Goal: Information Seeking & Learning: Learn about a topic

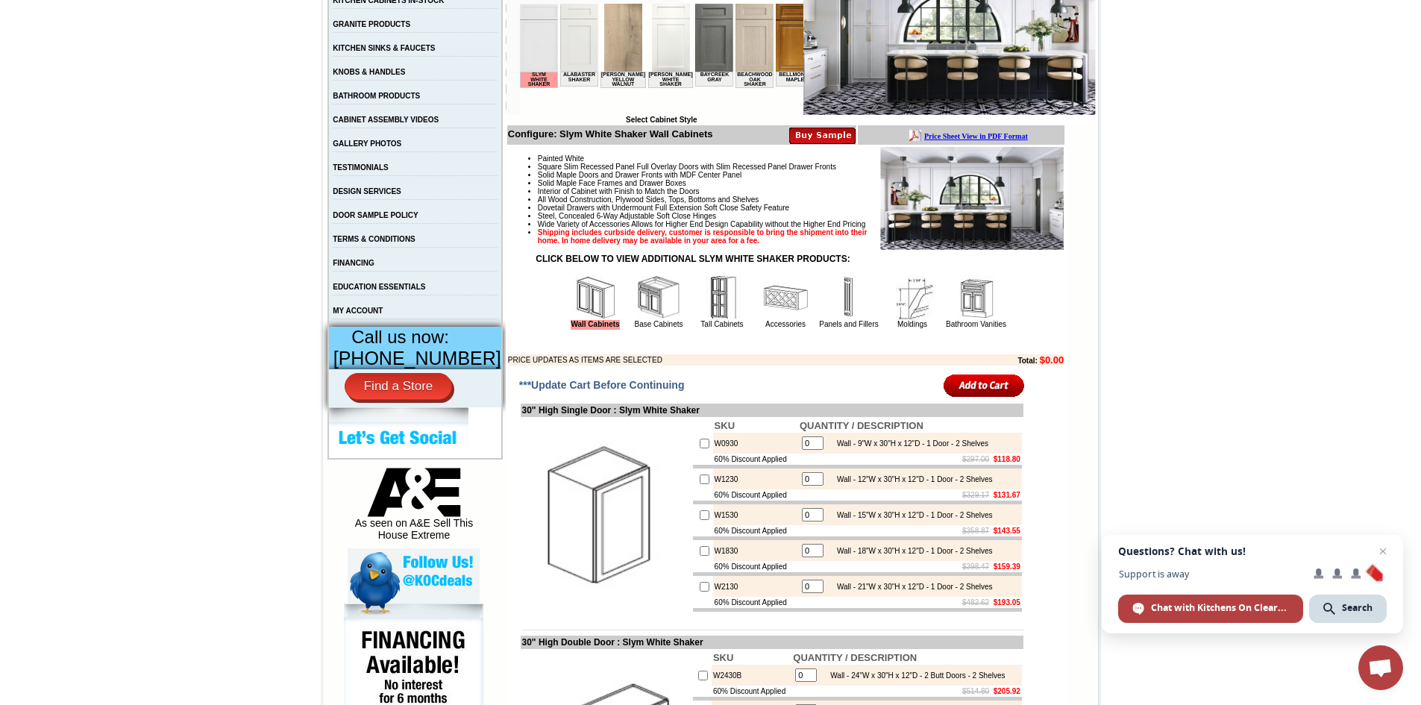
scroll to position [322, 0]
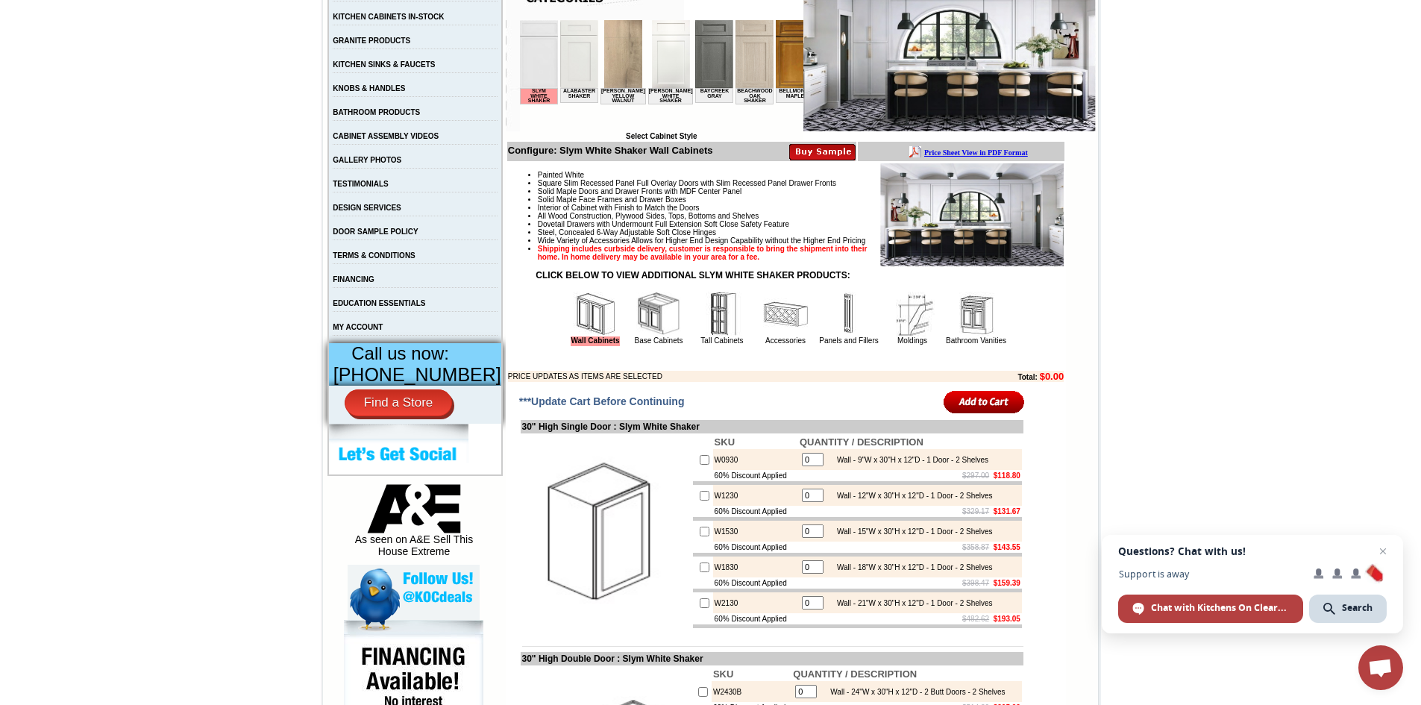
click at [581, 96] on td "Alabaster Shaker" at bounding box center [579, 95] width 38 height 15
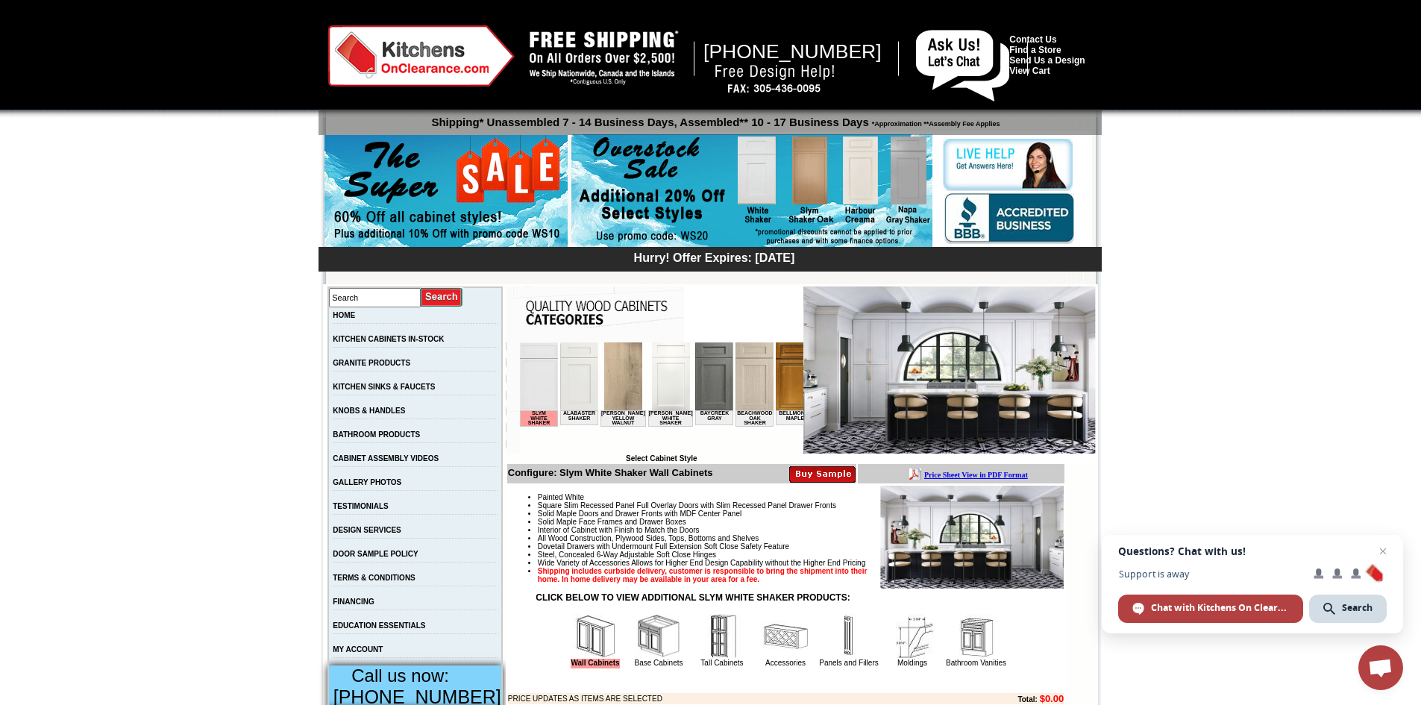
scroll to position [49, 0]
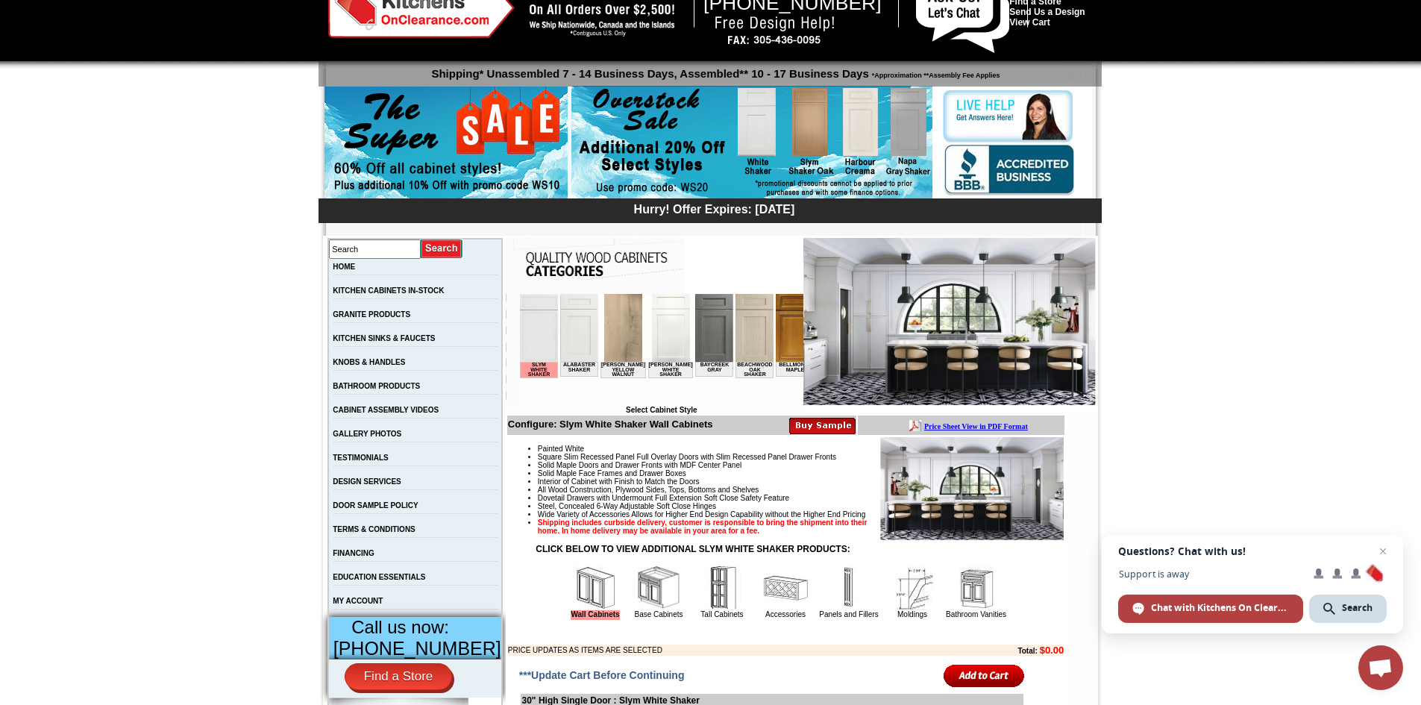
click at [908, 128] on img at bounding box center [752, 143] width 361 height 114
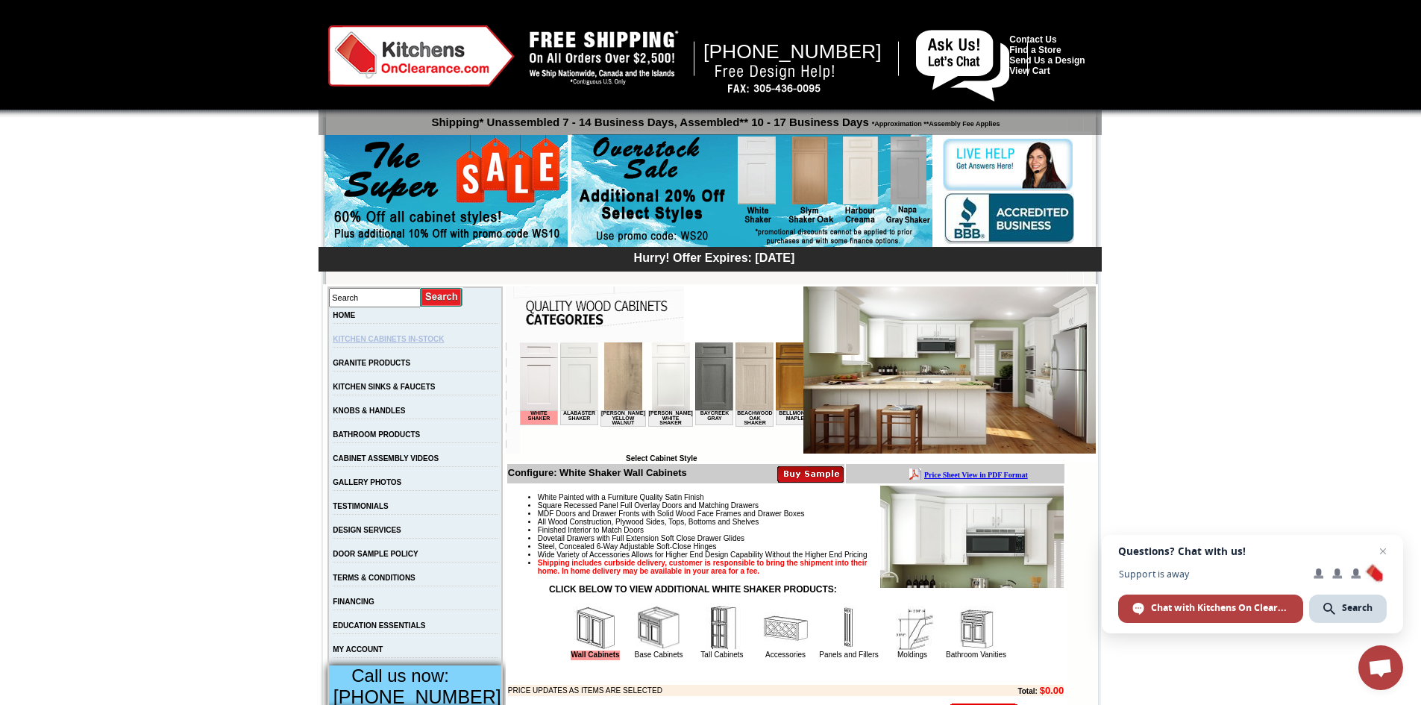
click at [417, 339] on link "KITCHEN CABINETS IN-STOCK" at bounding box center [388, 339] width 111 height 8
click at [906, 177] on img at bounding box center [752, 191] width 361 height 114
click at [388, 487] on link "GALLERY PHOTOS" at bounding box center [367, 482] width 69 height 8
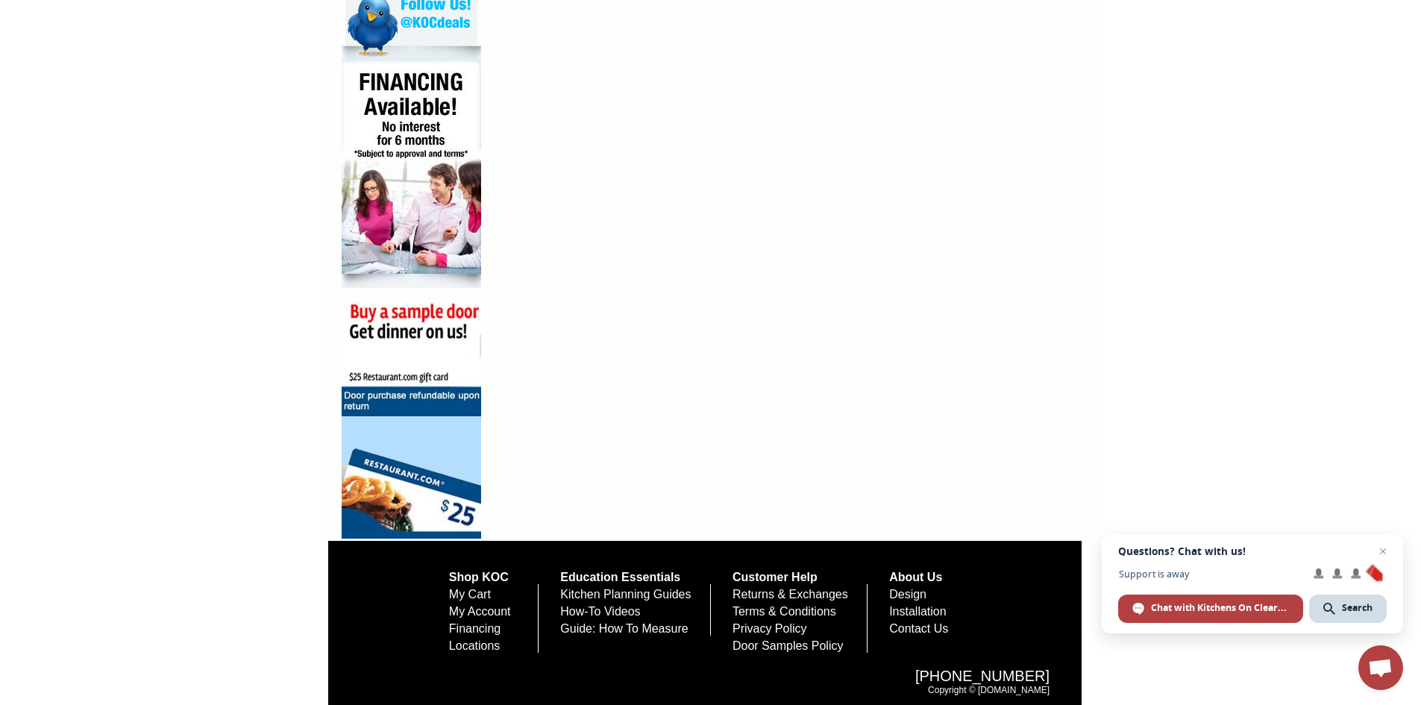
scroll to position [932, 0]
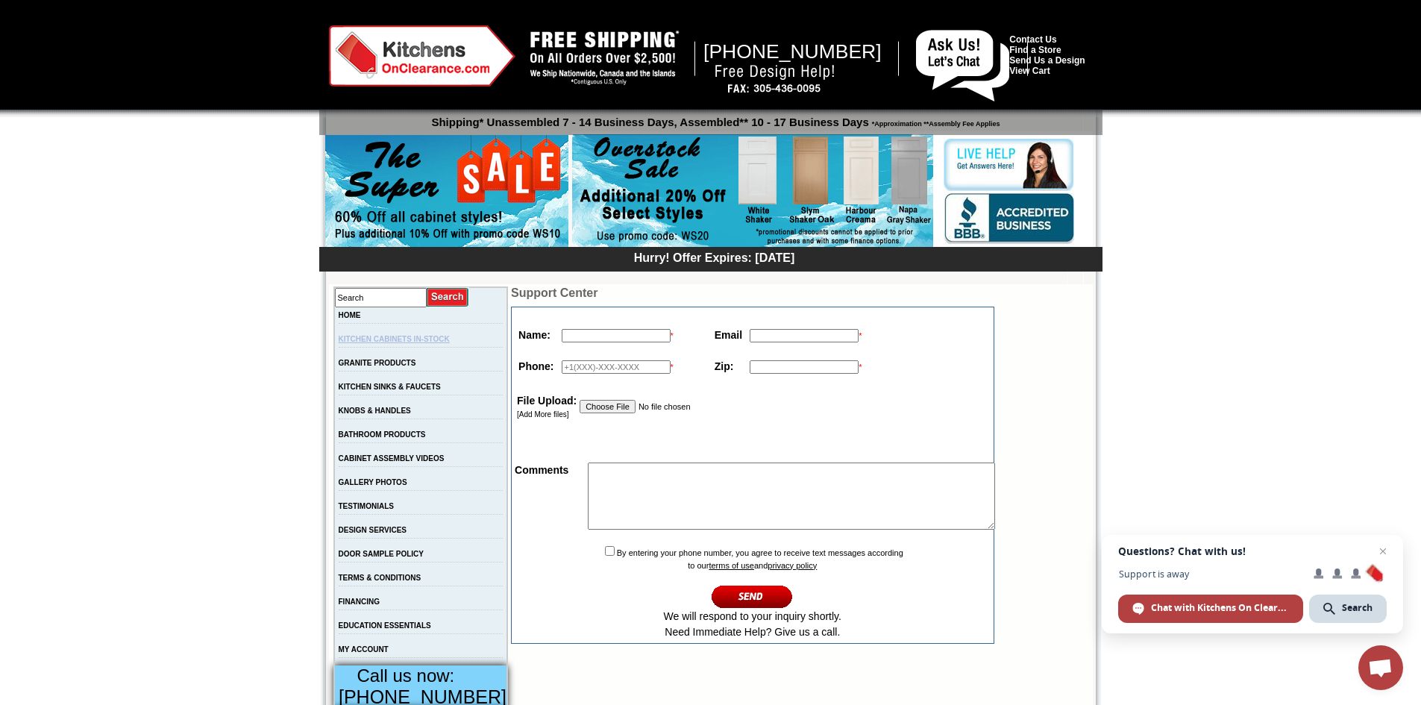
click at [427, 342] on link "KITCHEN CABINETS IN-STOCK" at bounding box center [394, 339] width 111 height 8
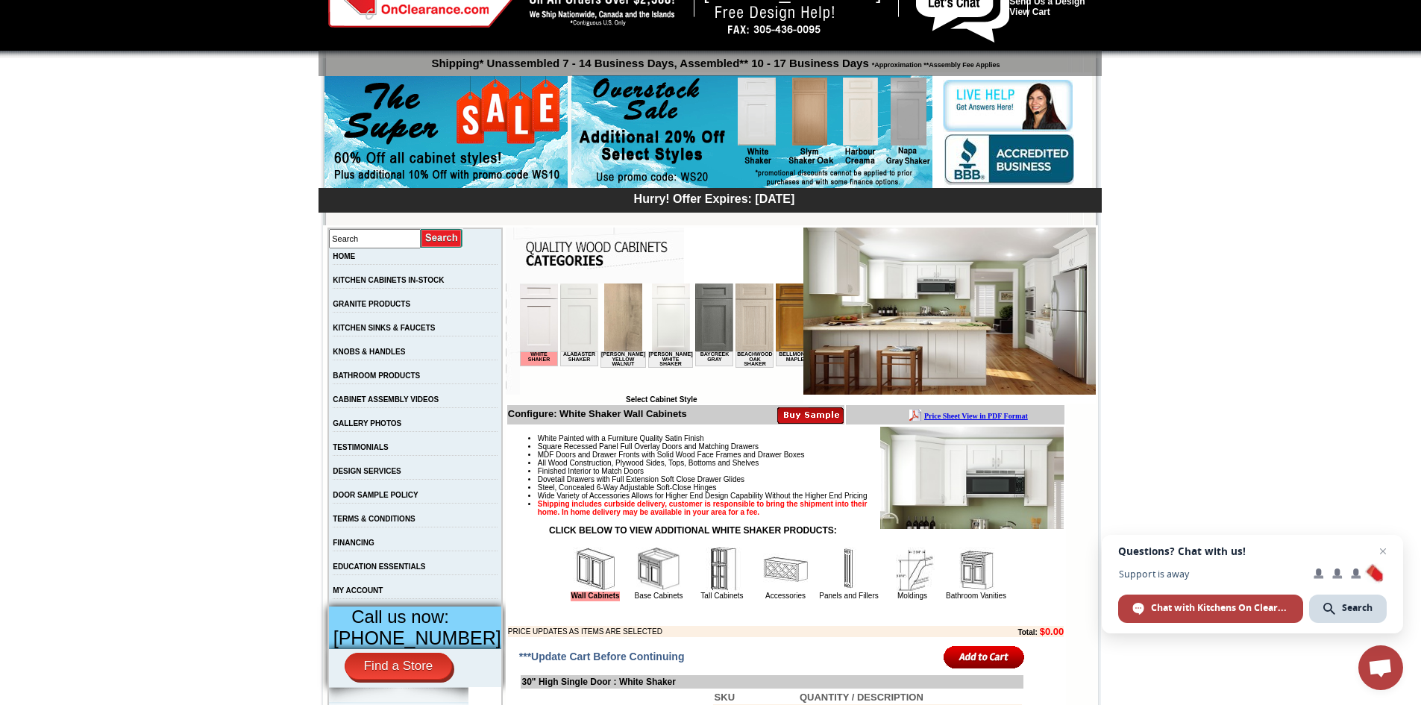
scroll to position [131, 0]
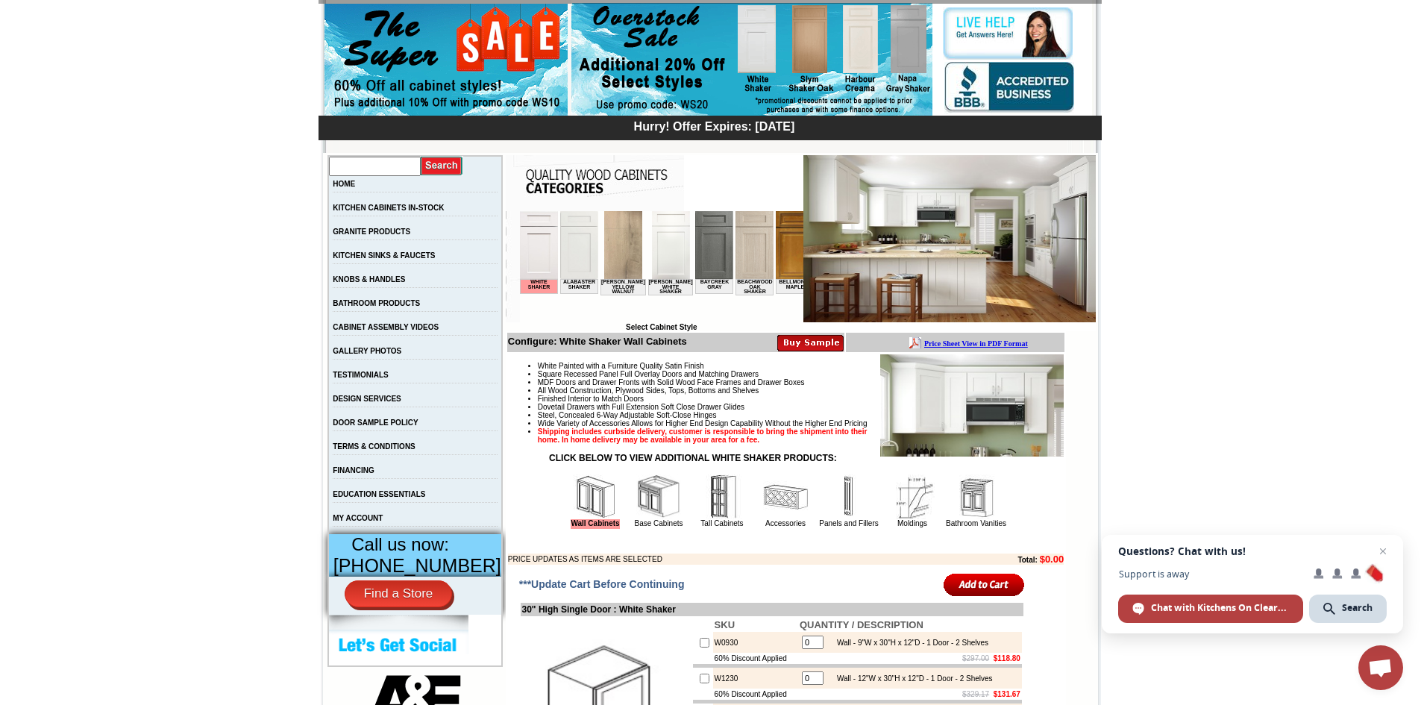
click at [365, 165] on input "text" at bounding box center [375, 166] width 92 height 19
click at [644, 511] on img at bounding box center [658, 497] width 45 height 45
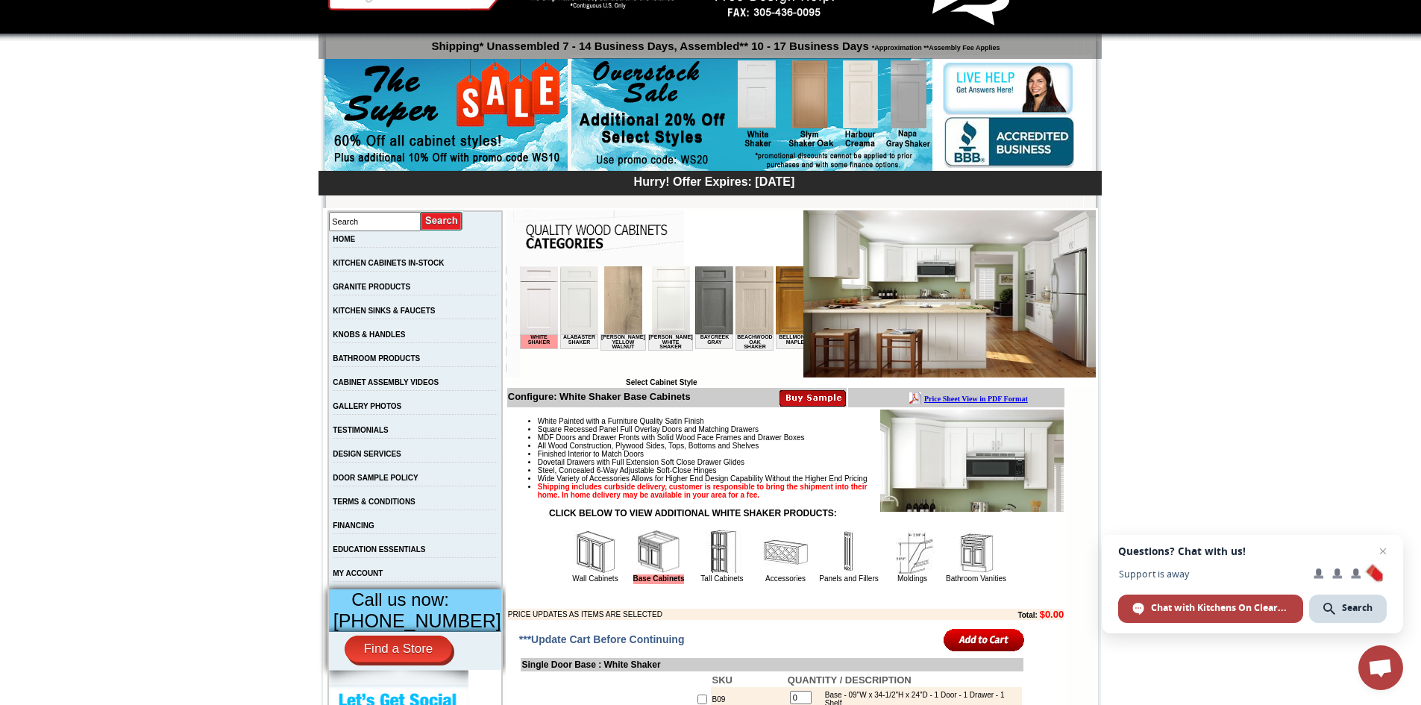
scroll to position [54, 0]
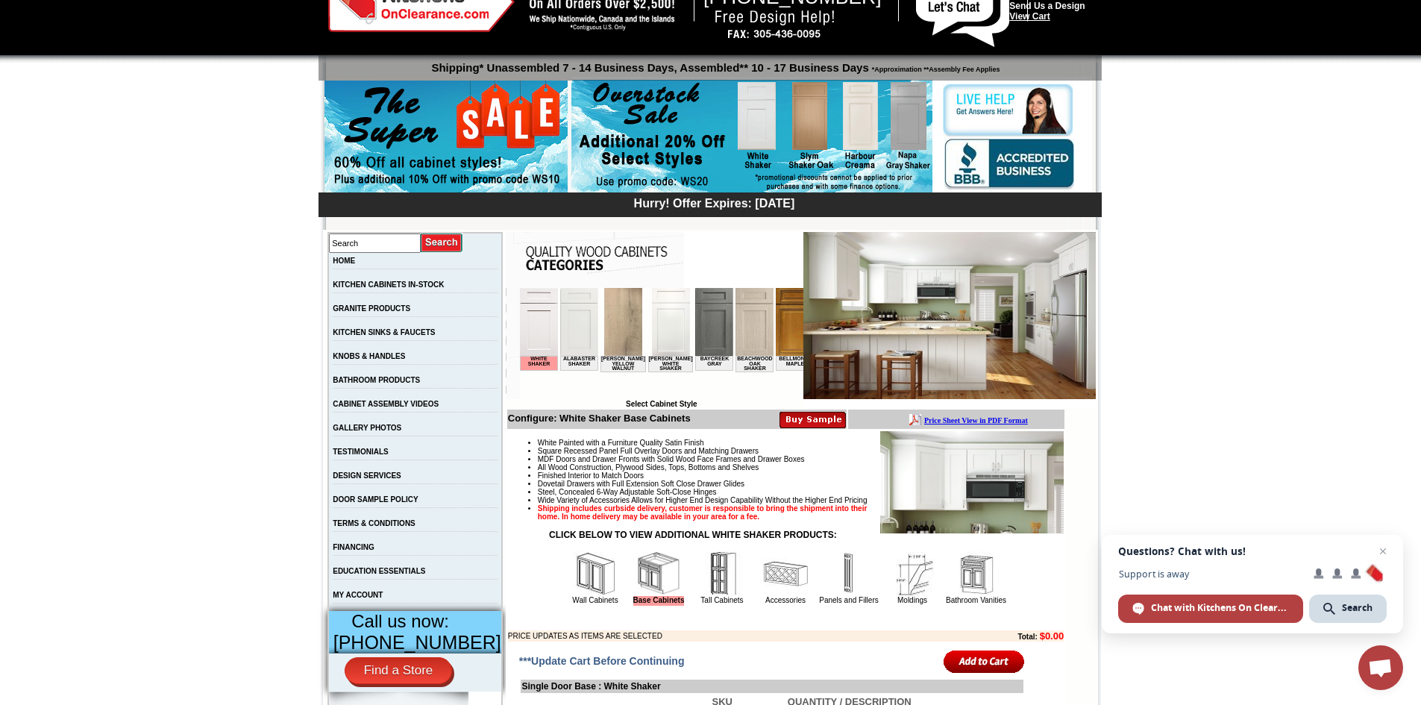
click at [1044, 17] on link "View Cart" at bounding box center [1030, 16] width 40 height 10
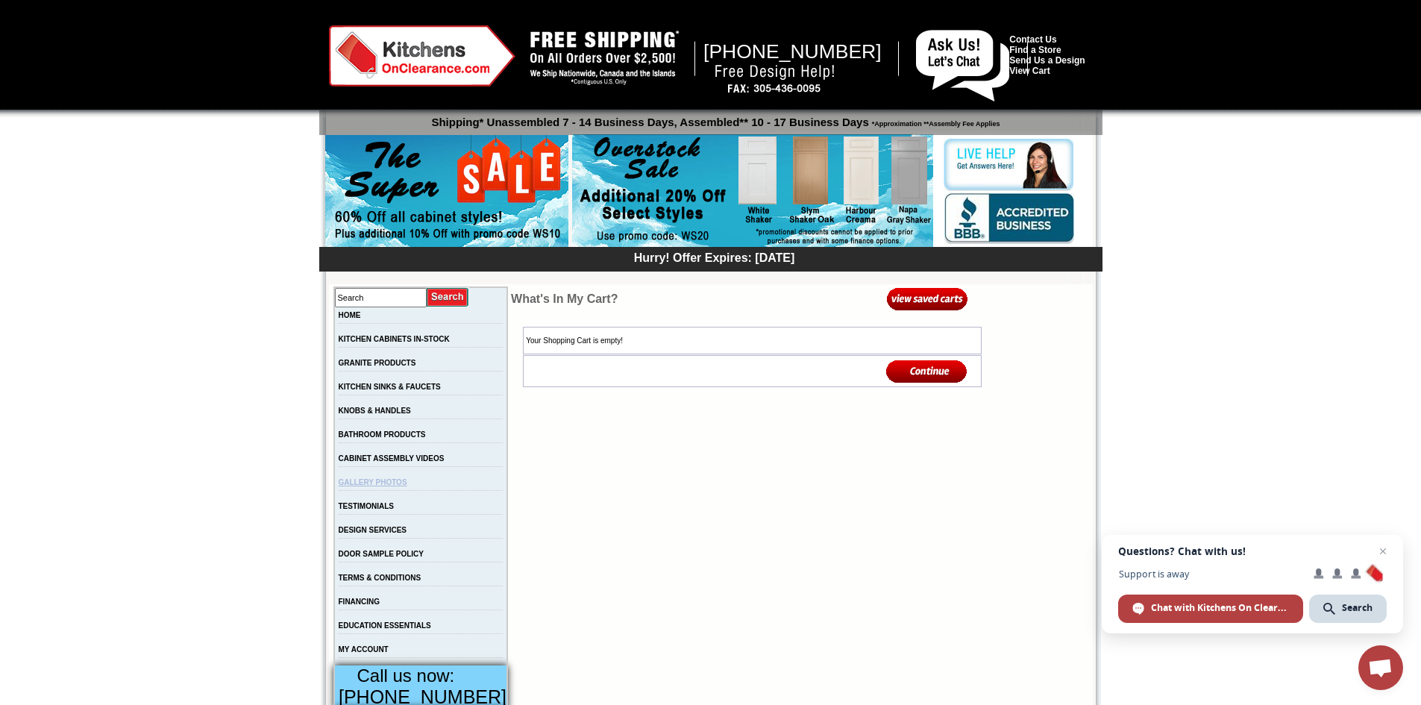
click at [400, 487] on link "GALLERY PHOTOS" at bounding box center [373, 482] width 69 height 8
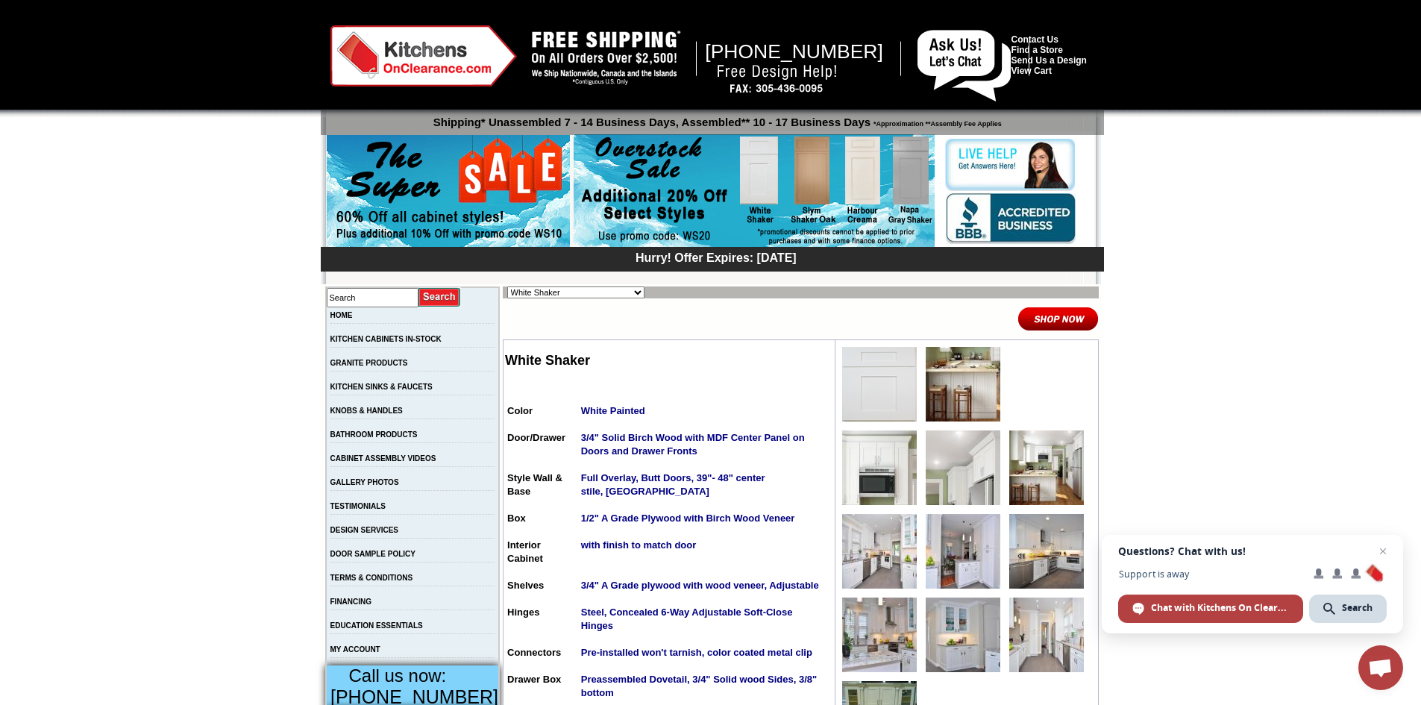
click at [946, 387] on img at bounding box center [963, 384] width 75 height 75
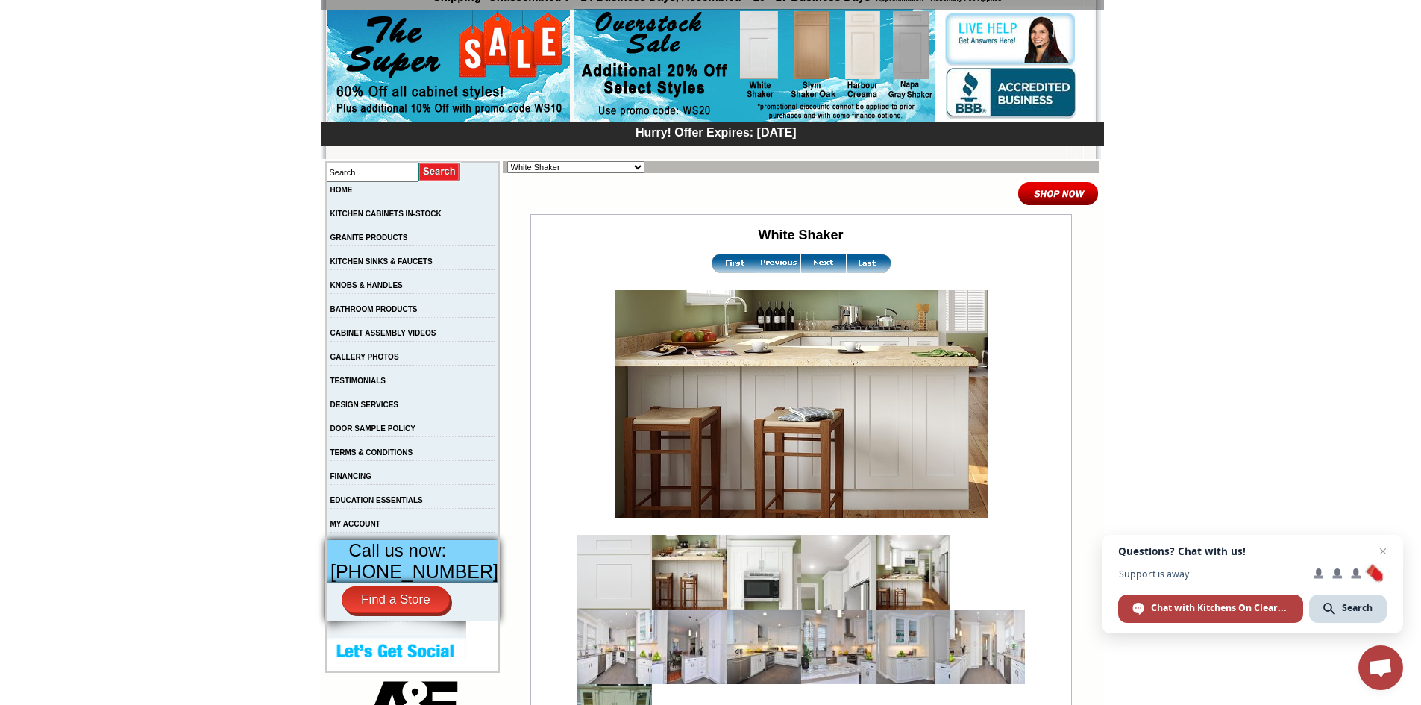
scroll to position [124, 0]
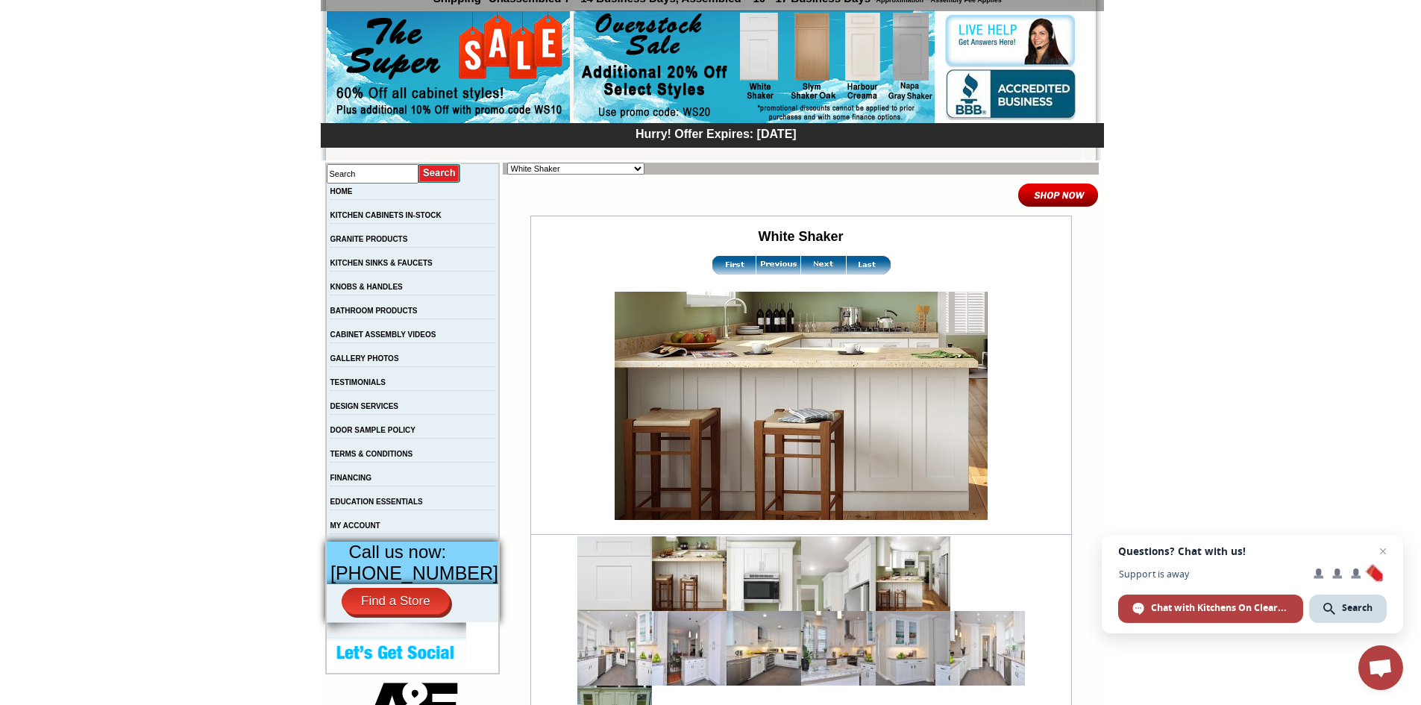
click at [727, 668] on img at bounding box center [764, 648] width 75 height 75
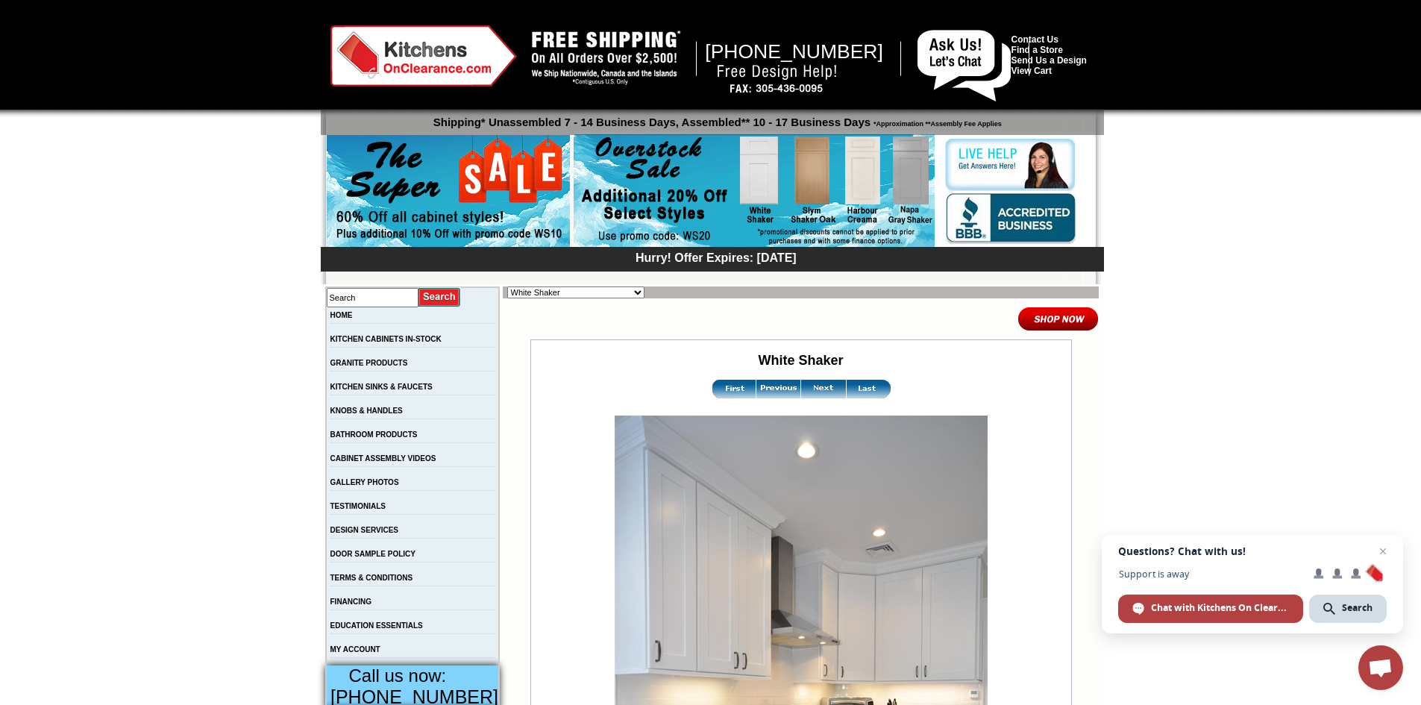
click at [811, 386] on img at bounding box center [823, 389] width 45 height 19
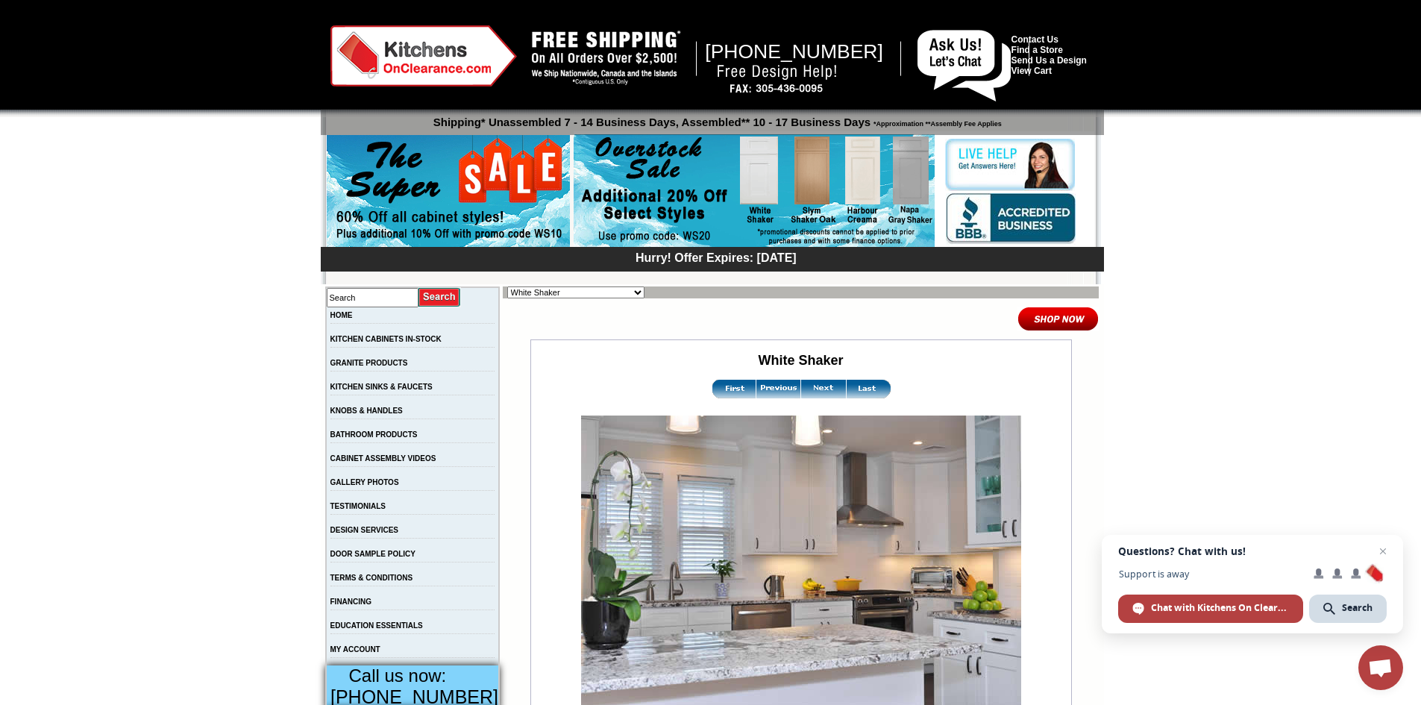
click at [811, 386] on img at bounding box center [823, 389] width 45 height 19
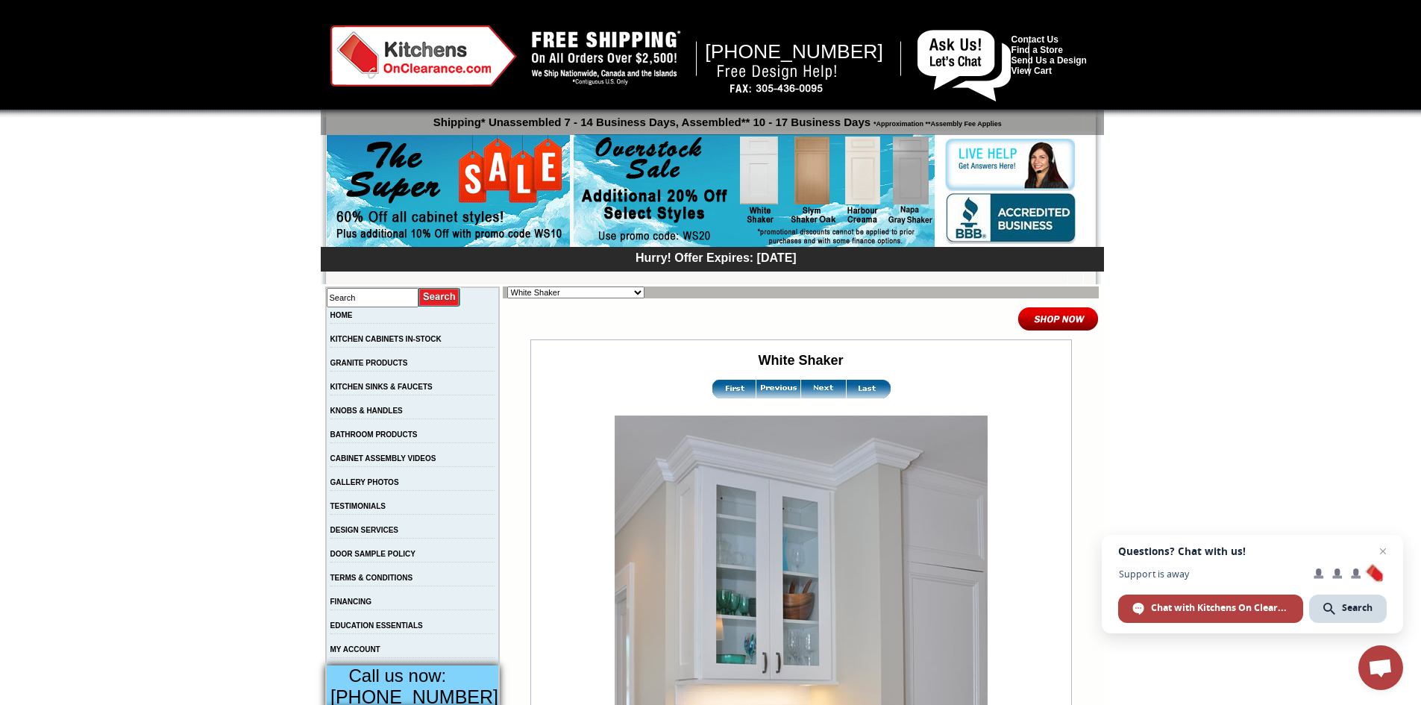
click at [811, 386] on img at bounding box center [823, 389] width 45 height 19
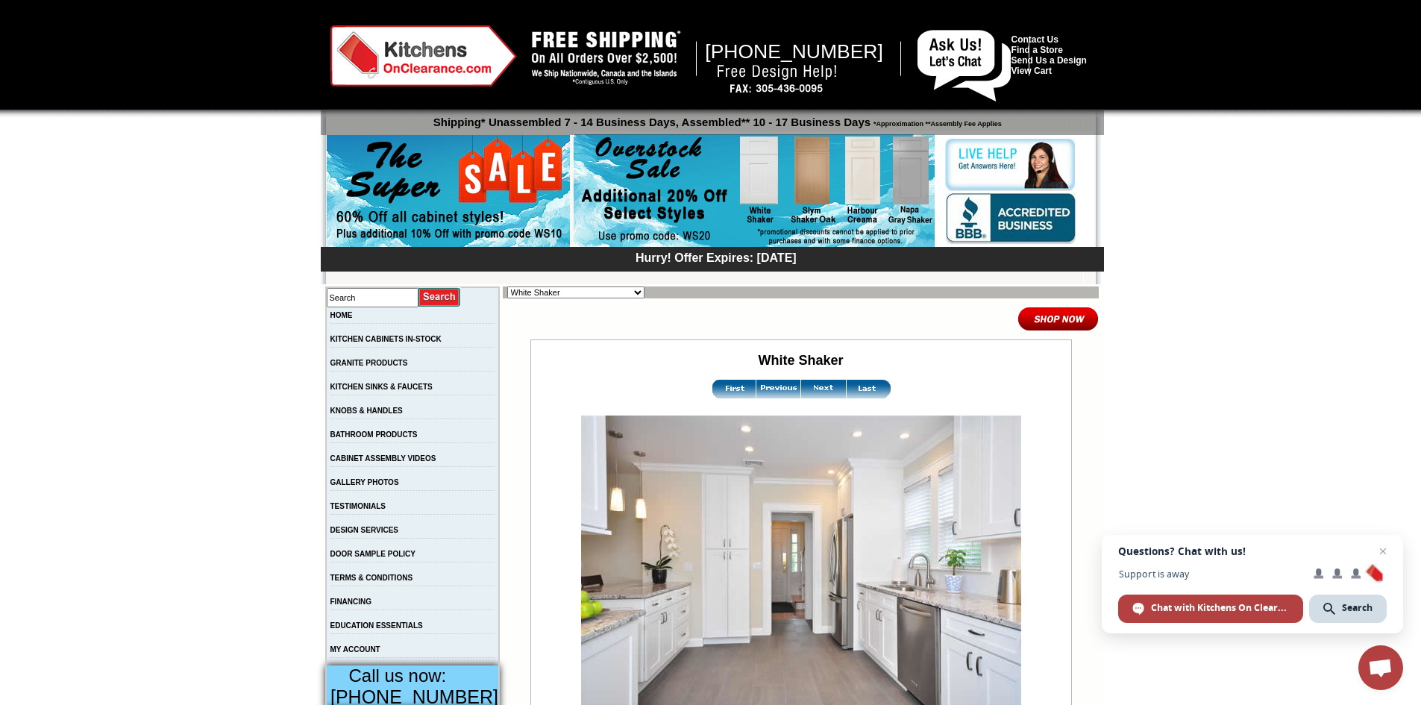
click at [811, 386] on img at bounding box center [823, 389] width 45 height 19
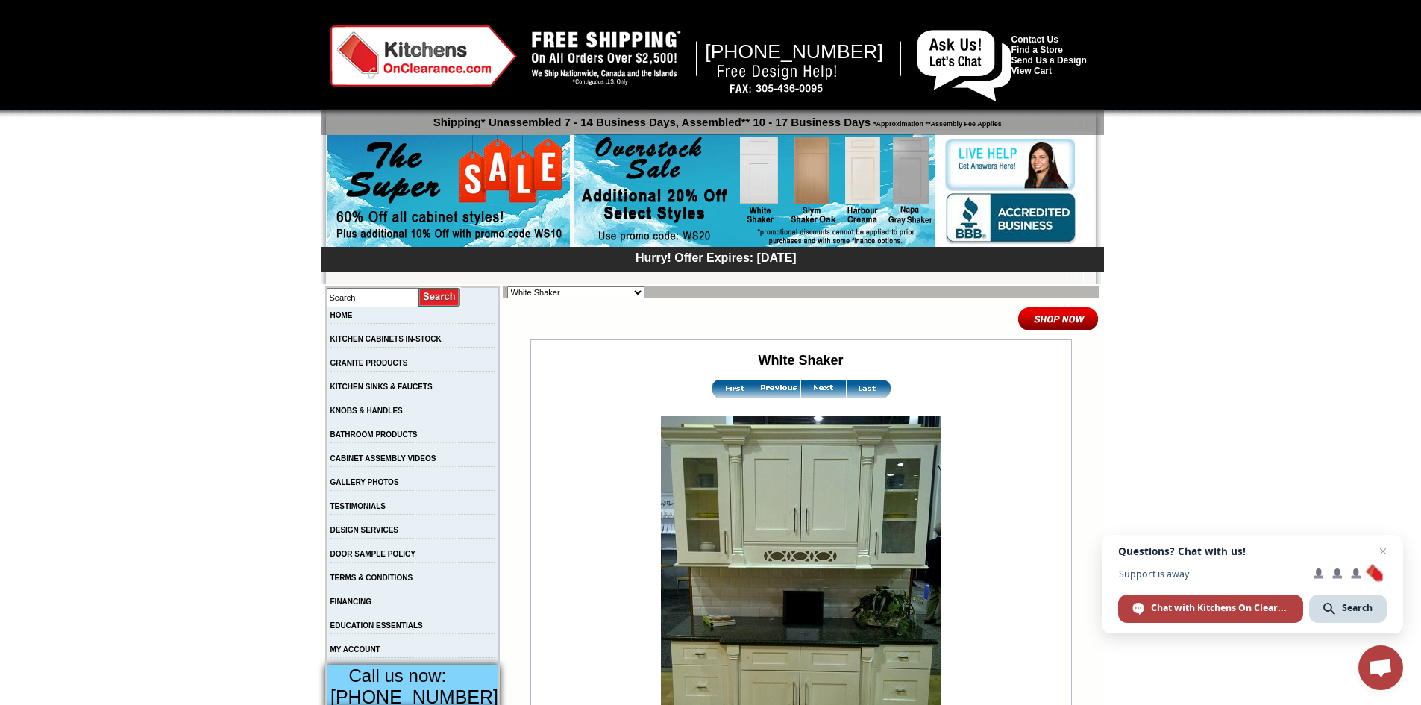
click at [811, 386] on img at bounding box center [823, 389] width 45 height 19
click at [810, 390] on img at bounding box center [823, 389] width 45 height 19
click at [1010, 166] on img at bounding box center [1018, 164] width 147 height 54
